Goal: Navigation & Orientation: Understand site structure

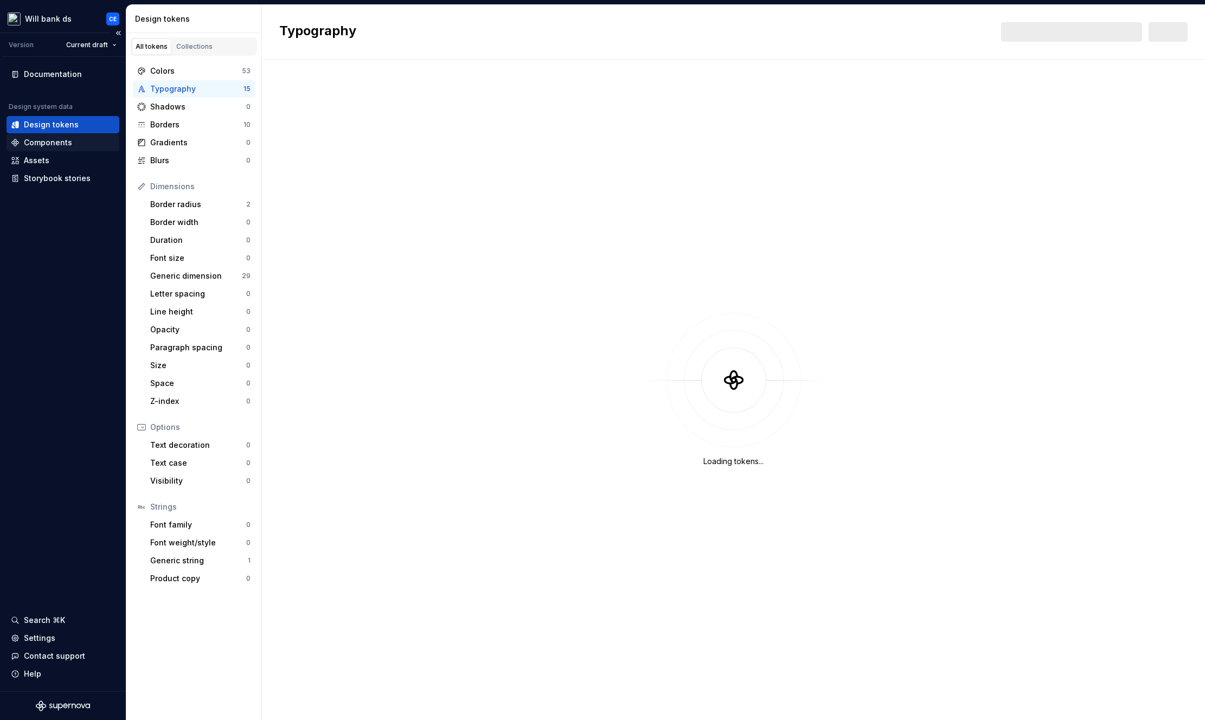
click at [41, 142] on div "Components" at bounding box center [48, 142] width 48 height 11
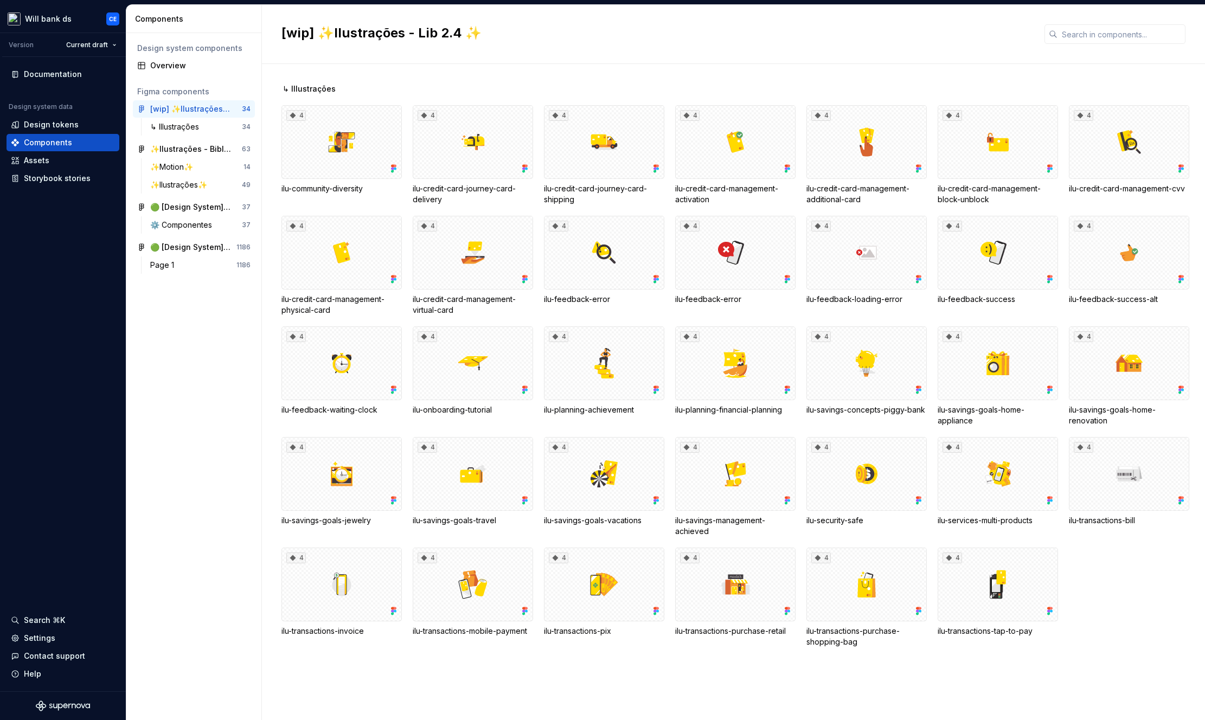
click at [190, 50] on div "Design system components" at bounding box center [193, 48] width 113 height 11
click at [184, 223] on div "⚙️ Componentes" at bounding box center [183, 225] width 66 height 11
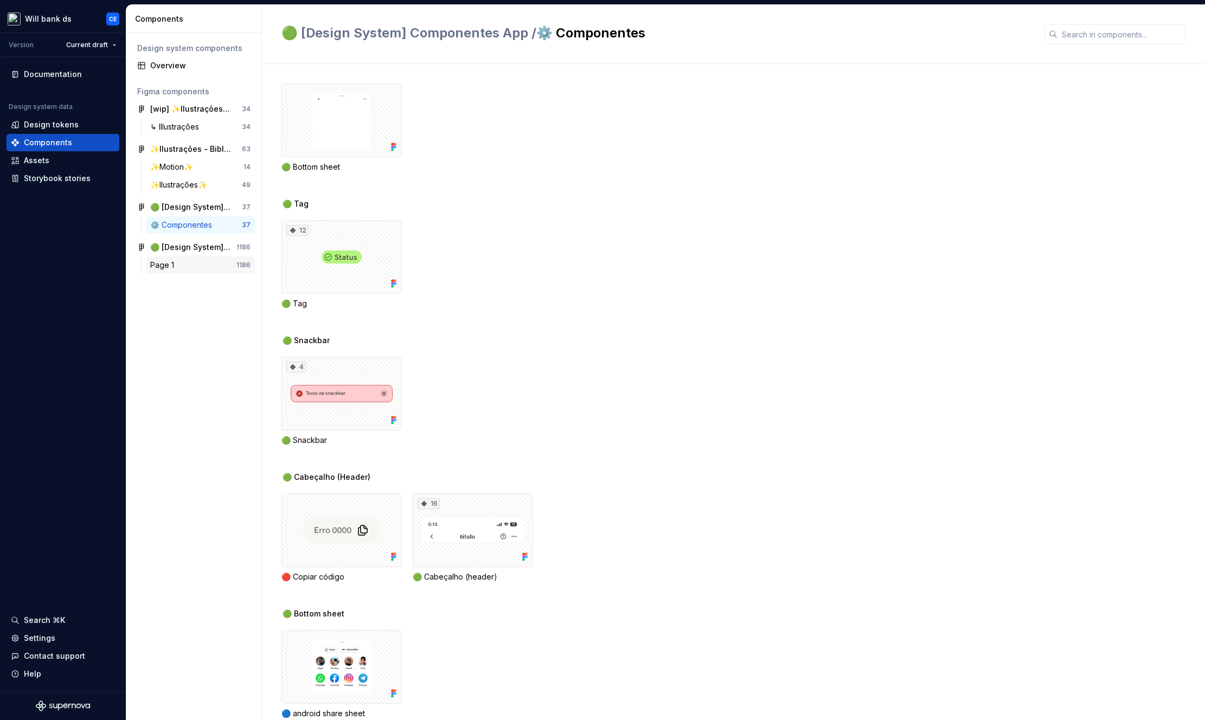
click at [185, 268] on div "Page 1" at bounding box center [193, 265] width 86 height 11
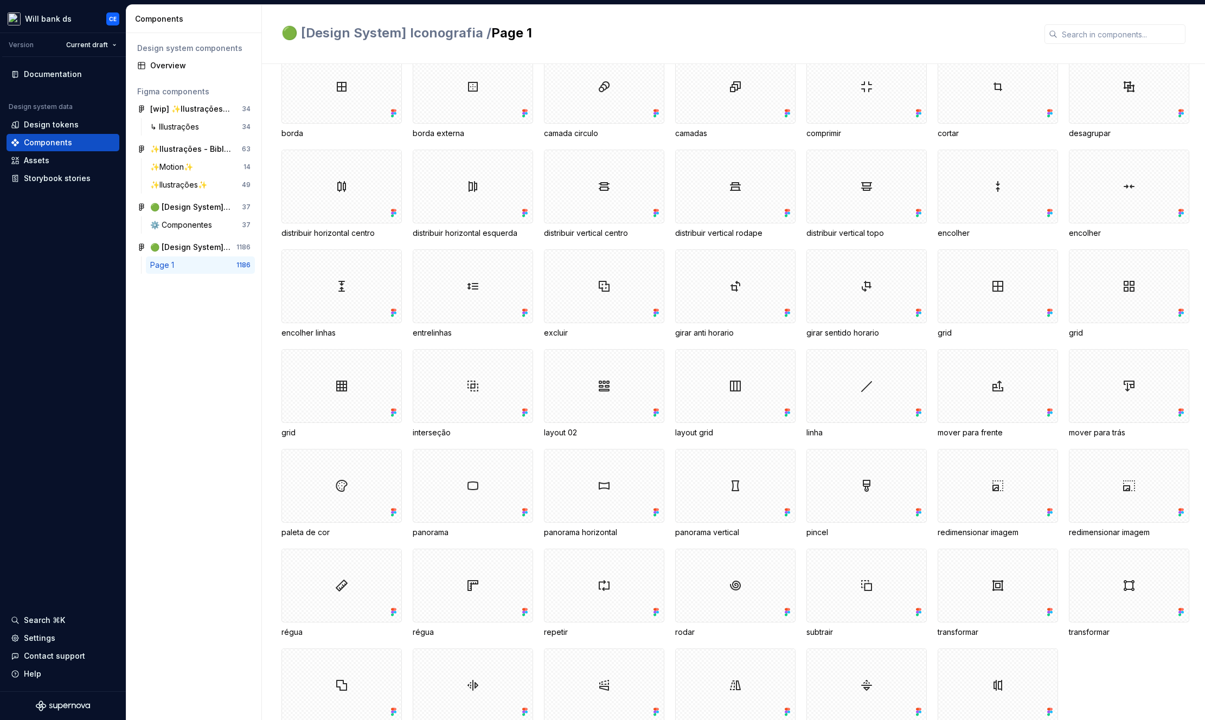
scroll to position [857, 0]
